Goal: Find specific page/section: Find specific page/section

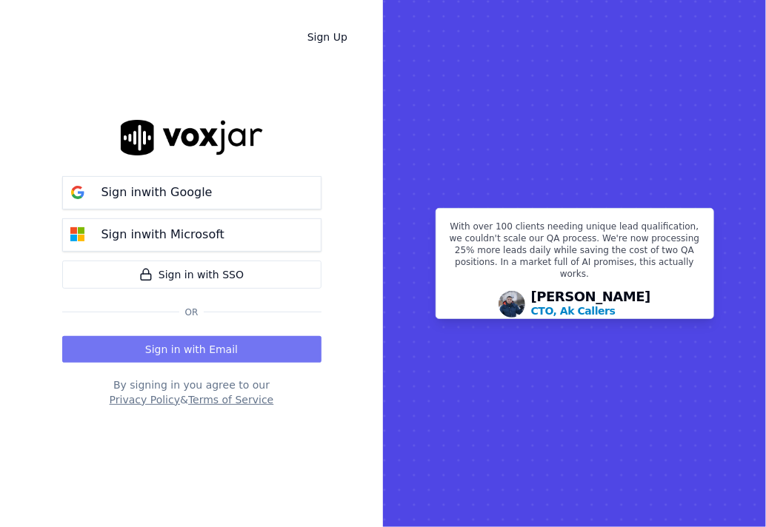
click at [215, 352] on button "Sign in with Email" at bounding box center [191, 349] width 259 height 27
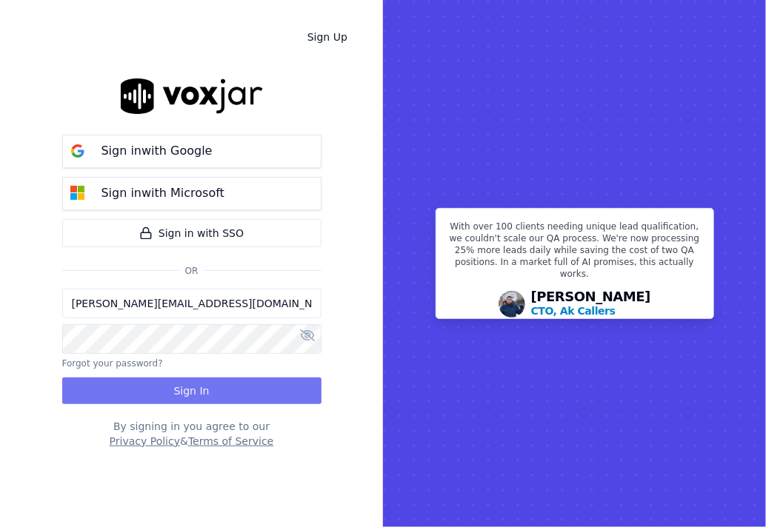
click at [218, 397] on button "Sign In" at bounding box center [191, 391] width 259 height 27
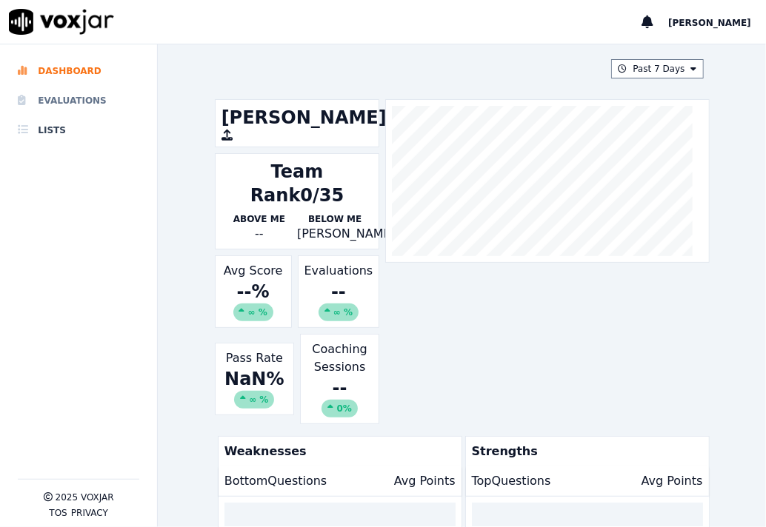
click at [108, 102] on li "Evaluations" at bounding box center [78, 101] width 121 height 30
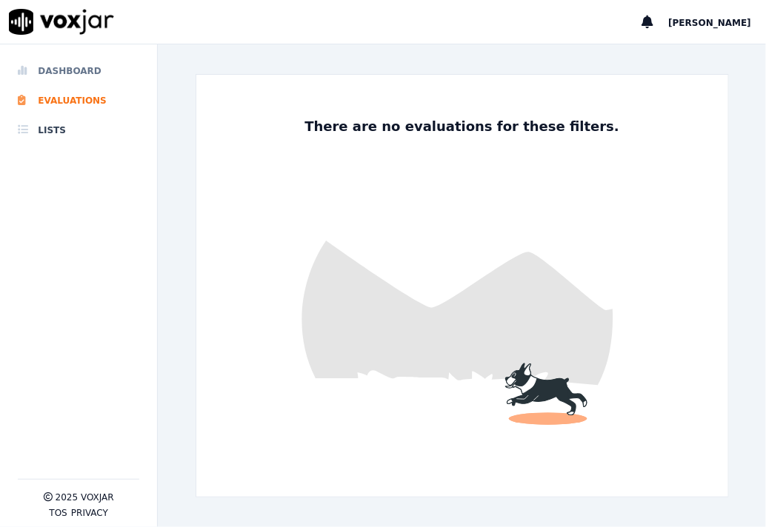
click at [98, 73] on li "Dashboard" at bounding box center [78, 71] width 121 height 30
